Goal: Communication & Community: Answer question/provide support

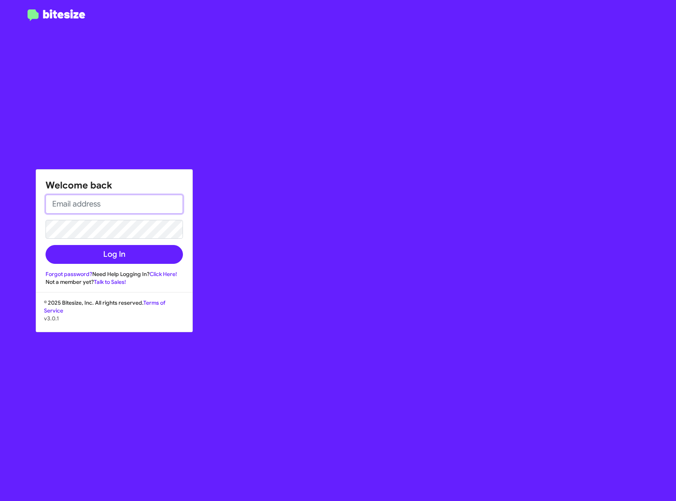
click at [126, 205] on input "email" at bounding box center [114, 204] width 137 height 19
type input "joelblack@toyotamarin.com"
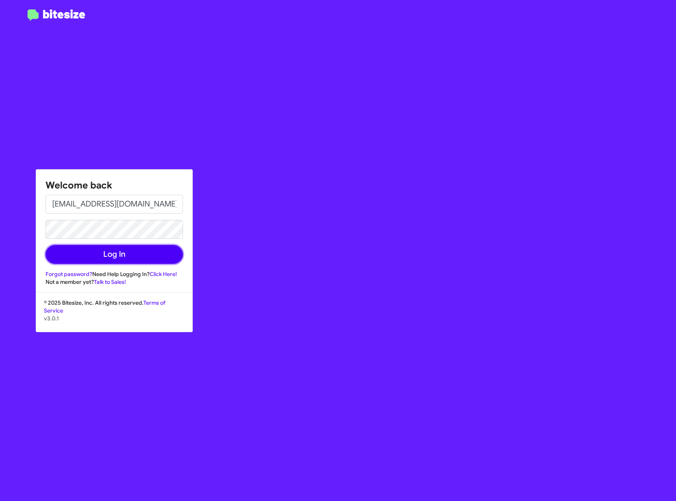
click at [109, 256] on button "Log In" at bounding box center [114, 254] width 137 height 19
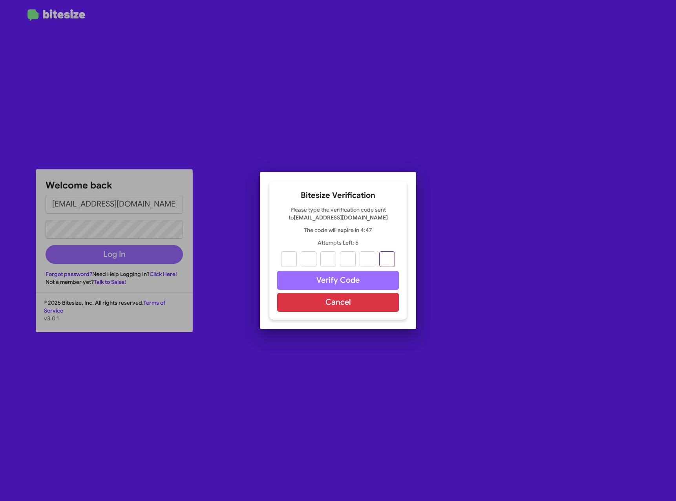
paste input "6"
type input "9"
type input "7"
type input "9"
type input "2"
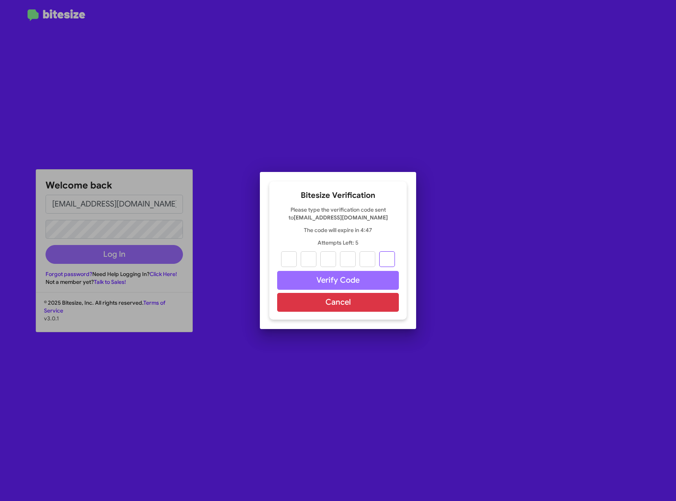
type input "6"
click at [342, 275] on button "Verify Code" at bounding box center [338, 280] width 122 height 19
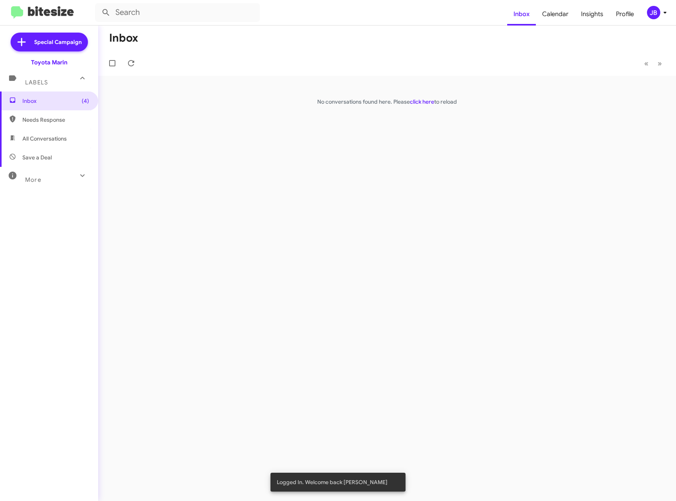
click at [33, 82] on span "Labels" at bounding box center [36, 82] width 23 height 7
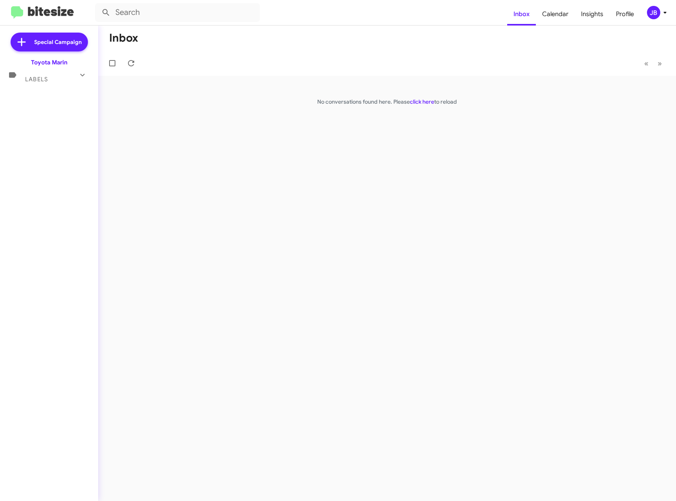
click at [34, 80] on span "Labels" at bounding box center [36, 79] width 23 height 7
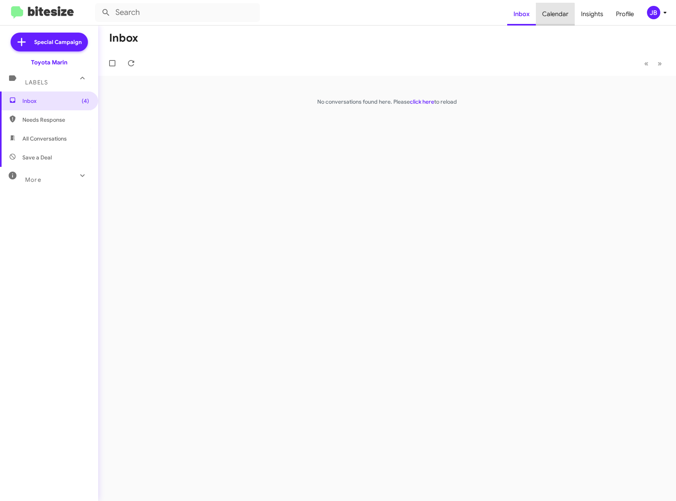
click at [557, 22] on span "Calendar" at bounding box center [555, 14] width 39 height 23
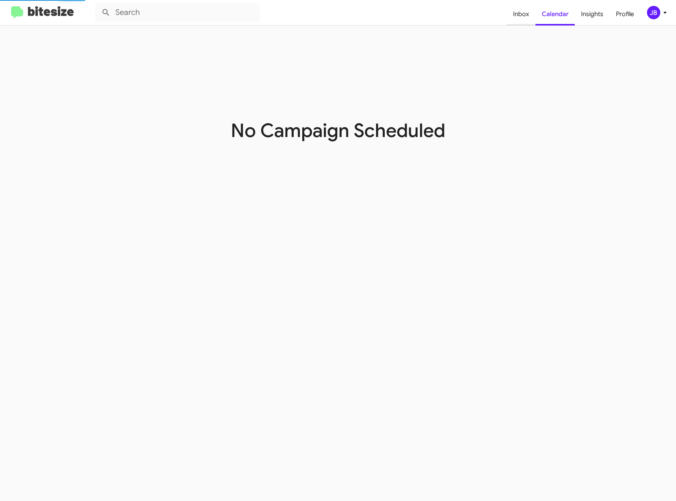
click at [526, 12] on span "Inbox" at bounding box center [521, 14] width 29 height 23
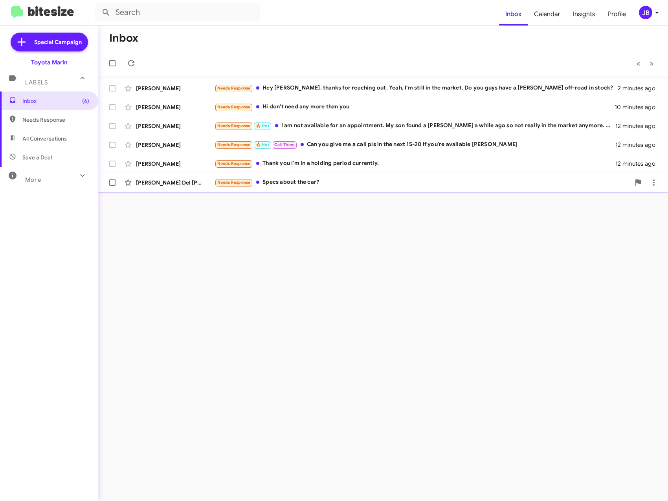
click at [163, 180] on div "[PERSON_NAME] Del [PERSON_NAME]" at bounding box center [175, 183] width 79 height 8
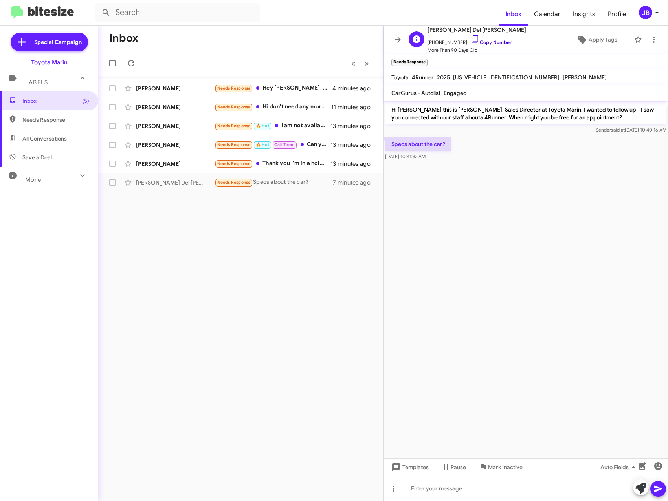
click at [470, 39] on icon at bounding box center [474, 39] width 9 height 9
click at [162, 165] on div "[PERSON_NAME]" at bounding box center [175, 164] width 79 height 8
click at [471, 35] on icon at bounding box center [474, 39] width 7 height 8
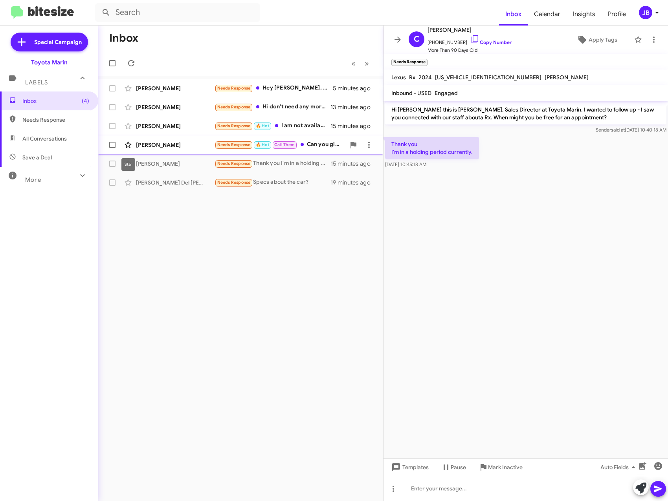
click at [130, 141] on icon at bounding box center [127, 144] width 9 height 9
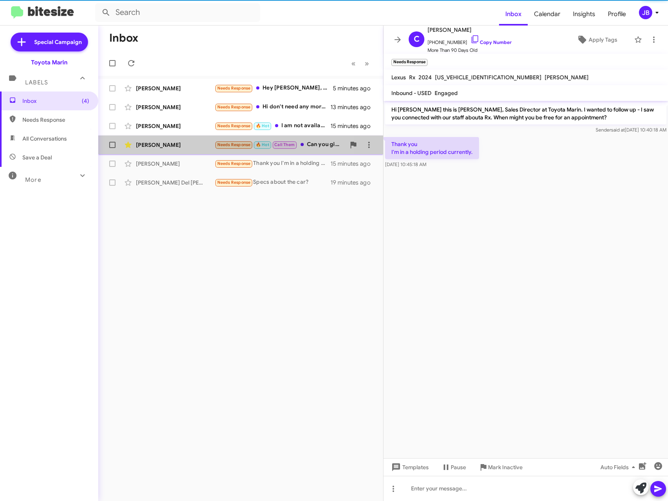
click at [169, 146] on div "[PERSON_NAME]" at bounding box center [175, 145] width 79 height 8
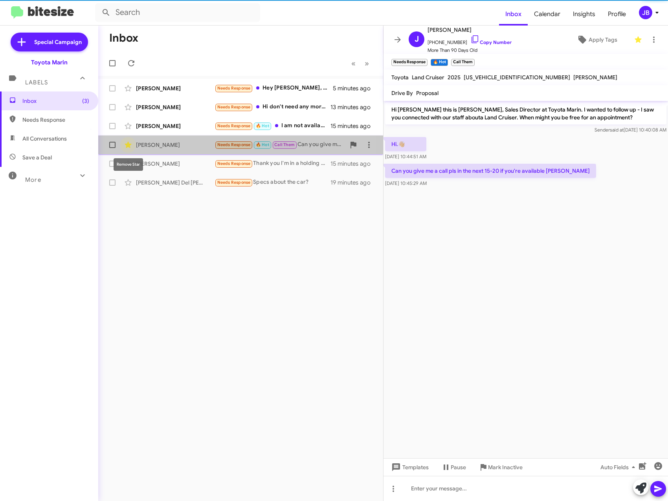
click at [130, 146] on icon at bounding box center [127, 144] width 9 height 9
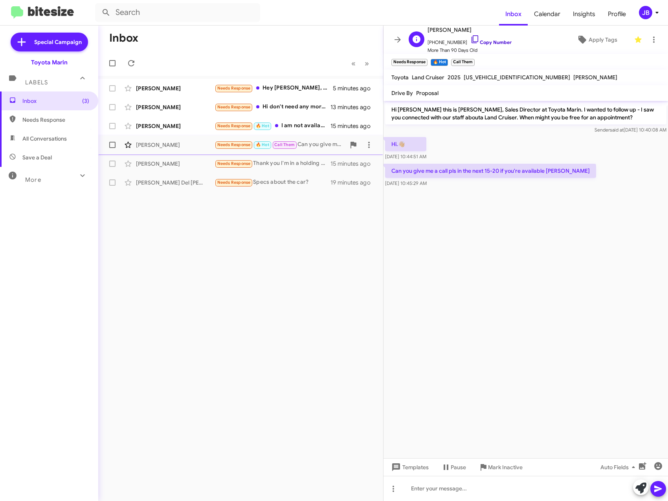
drag, startPoint x: 465, startPoint y: 40, endPoint x: 461, endPoint y: 40, distance: 4.3
click at [470, 40] on icon at bounding box center [474, 39] width 9 height 9
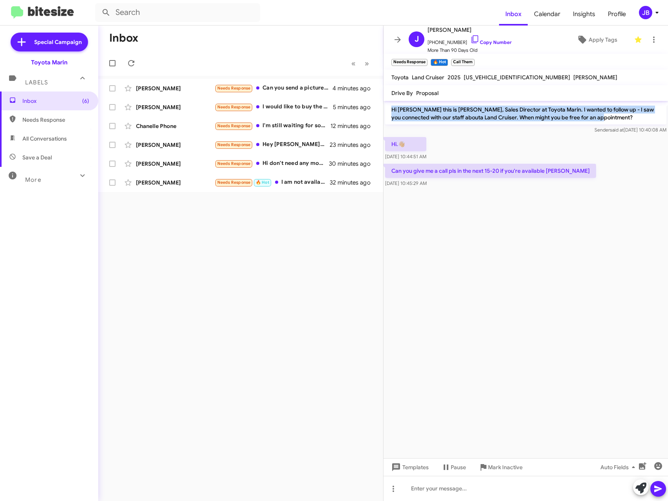
drag, startPoint x: 388, startPoint y: 110, endPoint x: 613, endPoint y: 117, distance: 224.7
click at [613, 117] on p "Hi [PERSON_NAME] this is [PERSON_NAME], Sales Director at Toyota Marin. I wante…" at bounding box center [525, 113] width 281 height 22
click at [595, 116] on p "Hi [PERSON_NAME] this is [PERSON_NAME], Sales Director at Toyota Marin. I wante…" at bounding box center [525, 113] width 281 height 22
click at [571, 117] on p "Hi [PERSON_NAME] this is [PERSON_NAME], Sales Director at Toyota Marin. I wante…" at bounding box center [525, 113] width 281 height 22
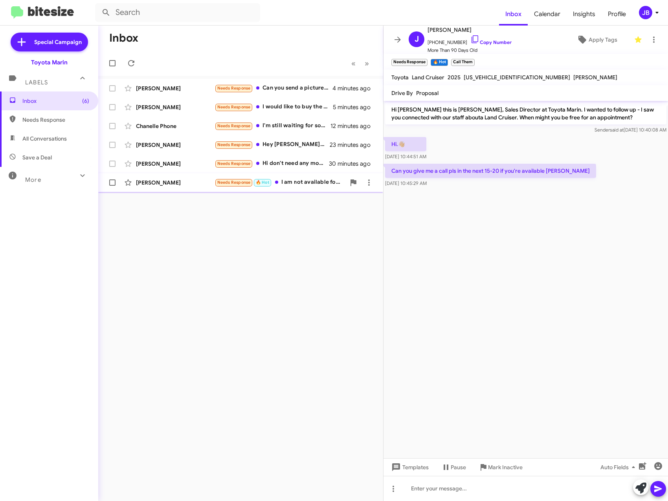
click at [156, 181] on div "[PERSON_NAME]" at bounding box center [175, 183] width 79 height 8
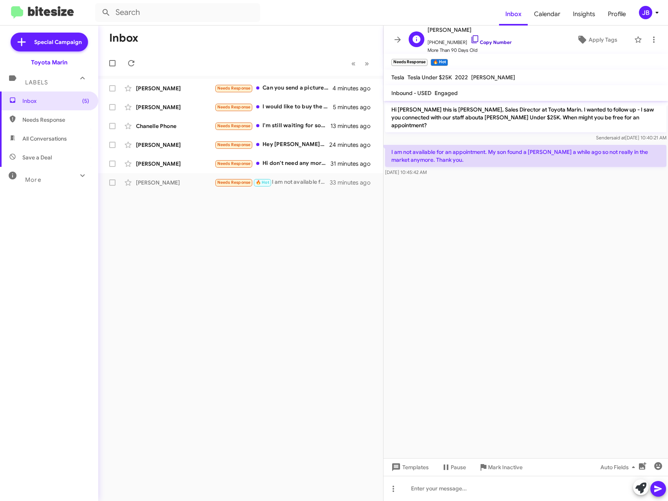
click at [470, 37] on icon at bounding box center [474, 39] width 9 height 9
